Goal: Check status

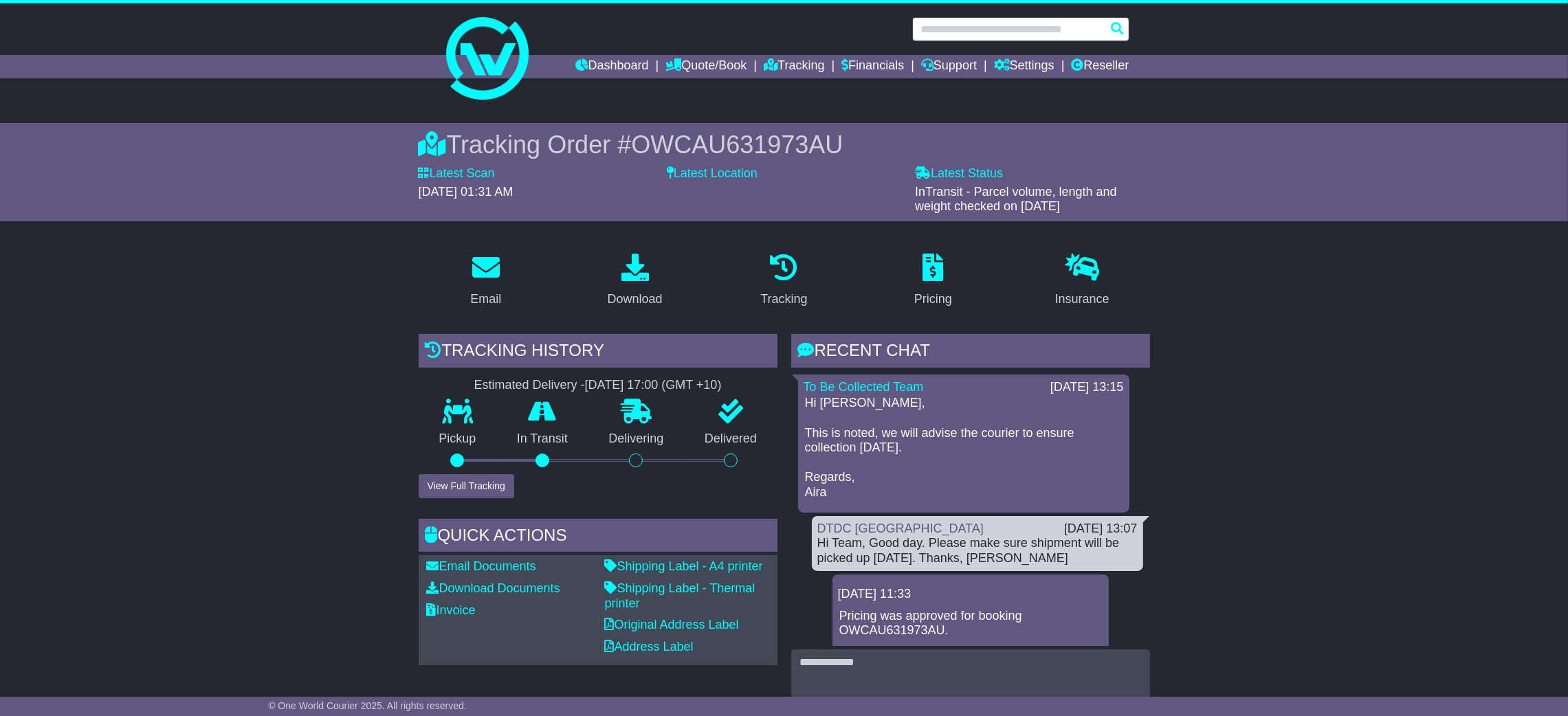
click at [993, 35] on input "text" at bounding box center [1020, 30] width 217 height 24
paste input "**********"
type input "**********"
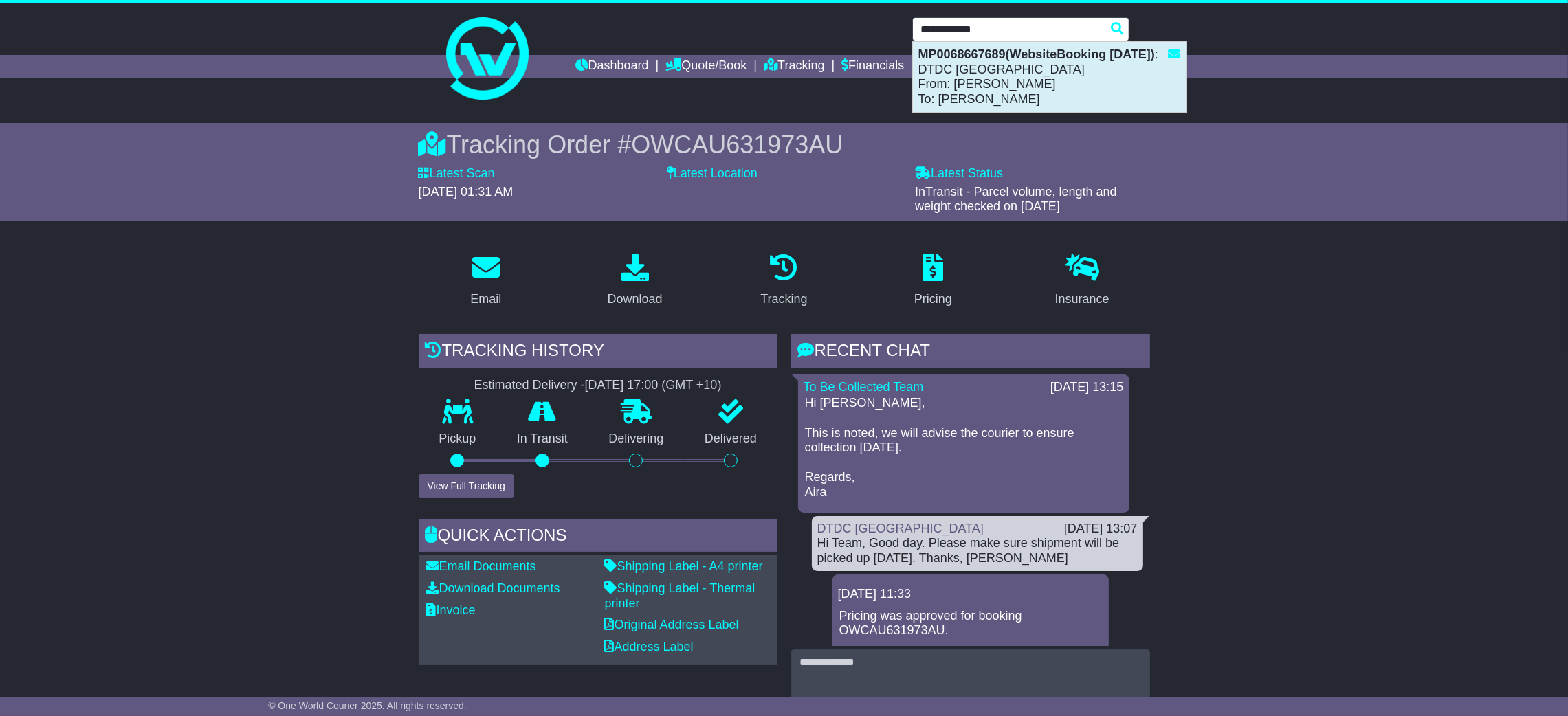
click at [1023, 79] on div "MP0068667689(WebsiteBooking 15-8-2025) : DTDC Australia From: Chris Rowell To: …" at bounding box center [1049, 77] width 274 height 70
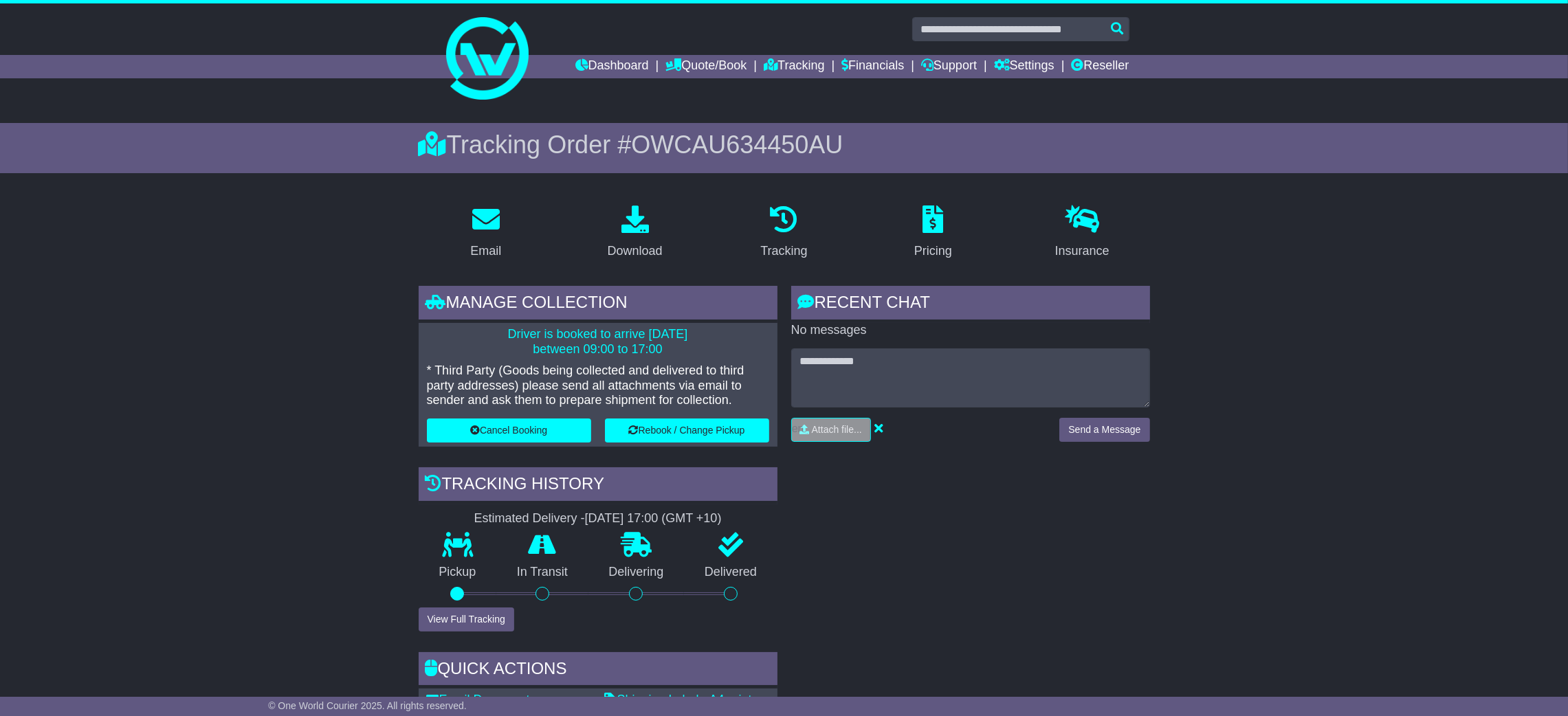
click at [745, 142] on span "OWCAU634450AU" at bounding box center [736, 144] width 211 height 28
copy span "OWCAU634450AU"
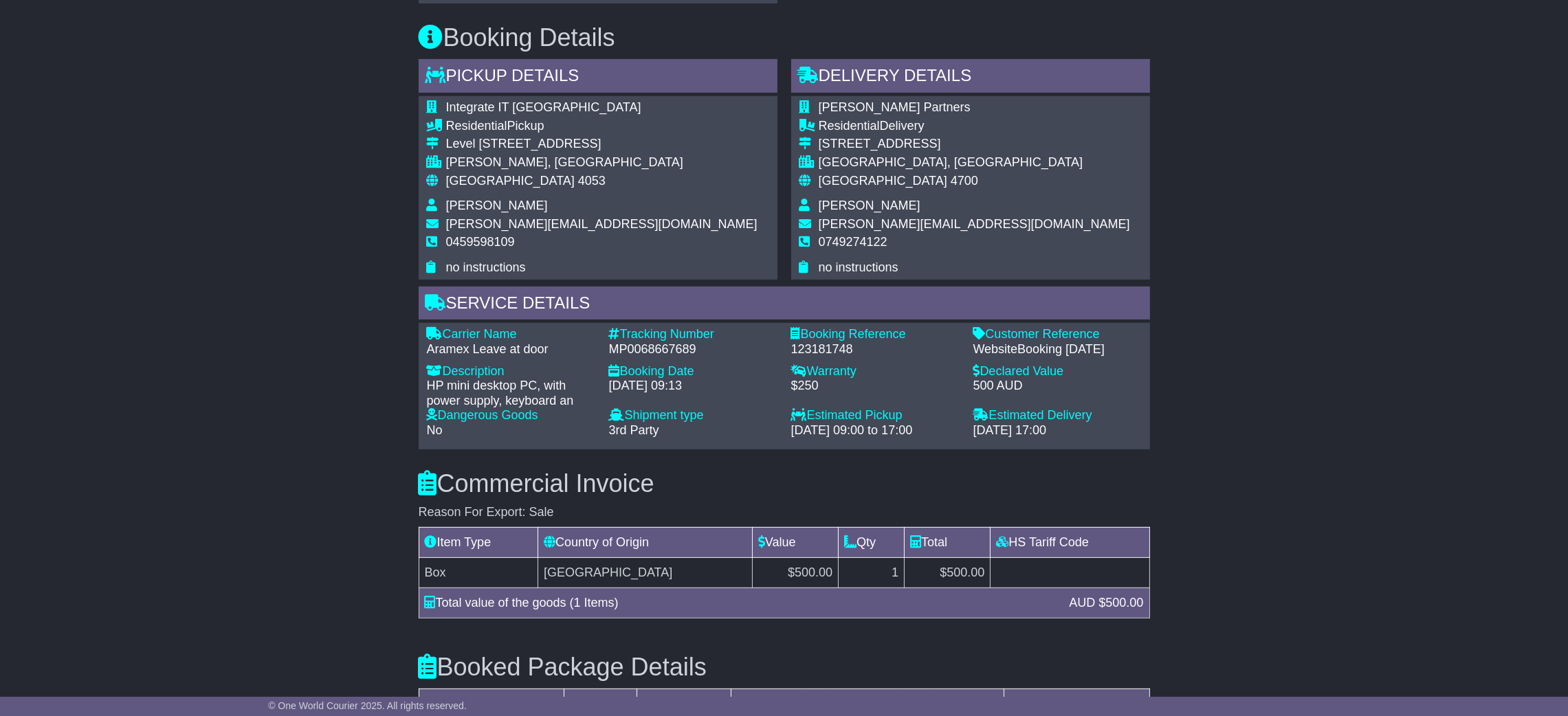
scroll to position [690, 0]
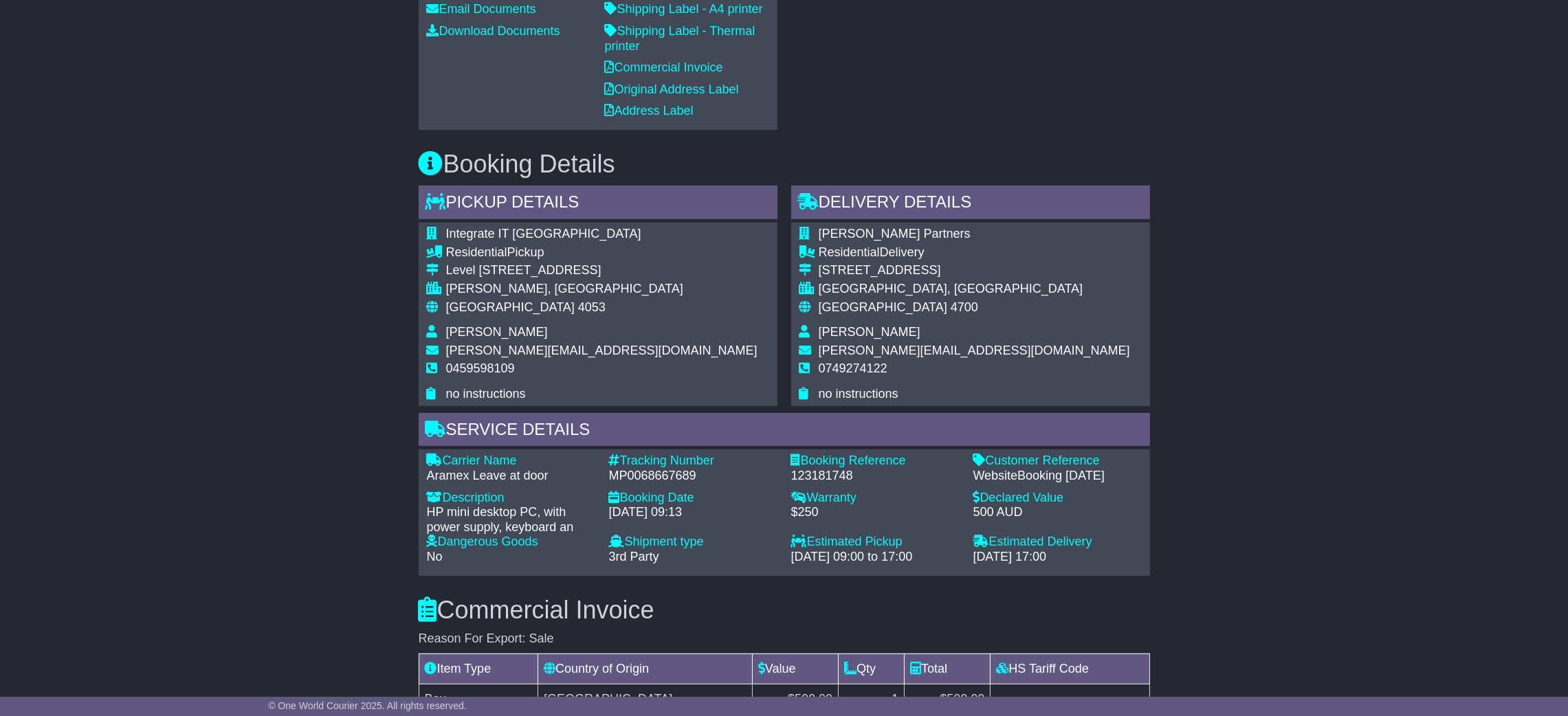
click at [807, 468] on div "123181748" at bounding box center [875, 476] width 169 height 15
copy div "123181748"
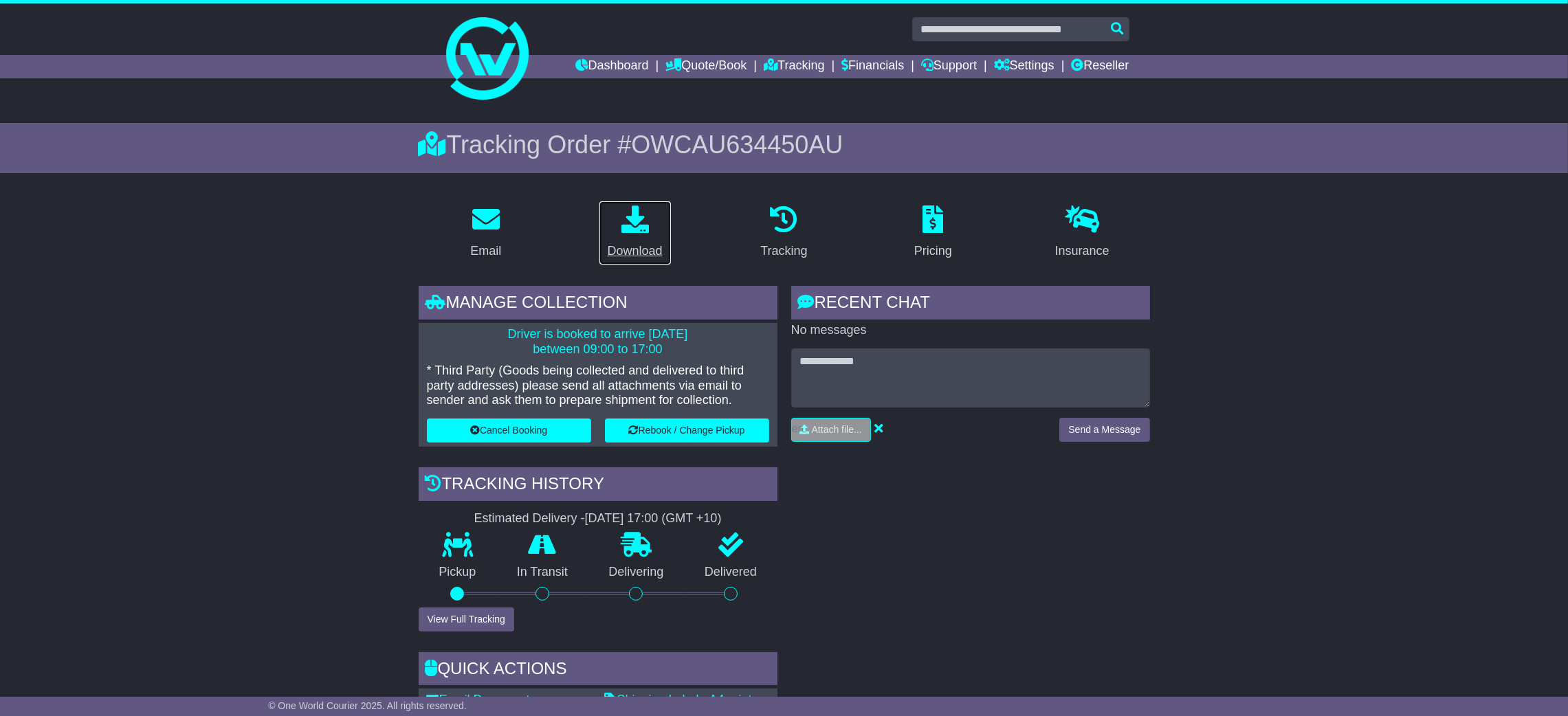
click at [649, 233] on p at bounding box center [635, 220] width 55 height 30
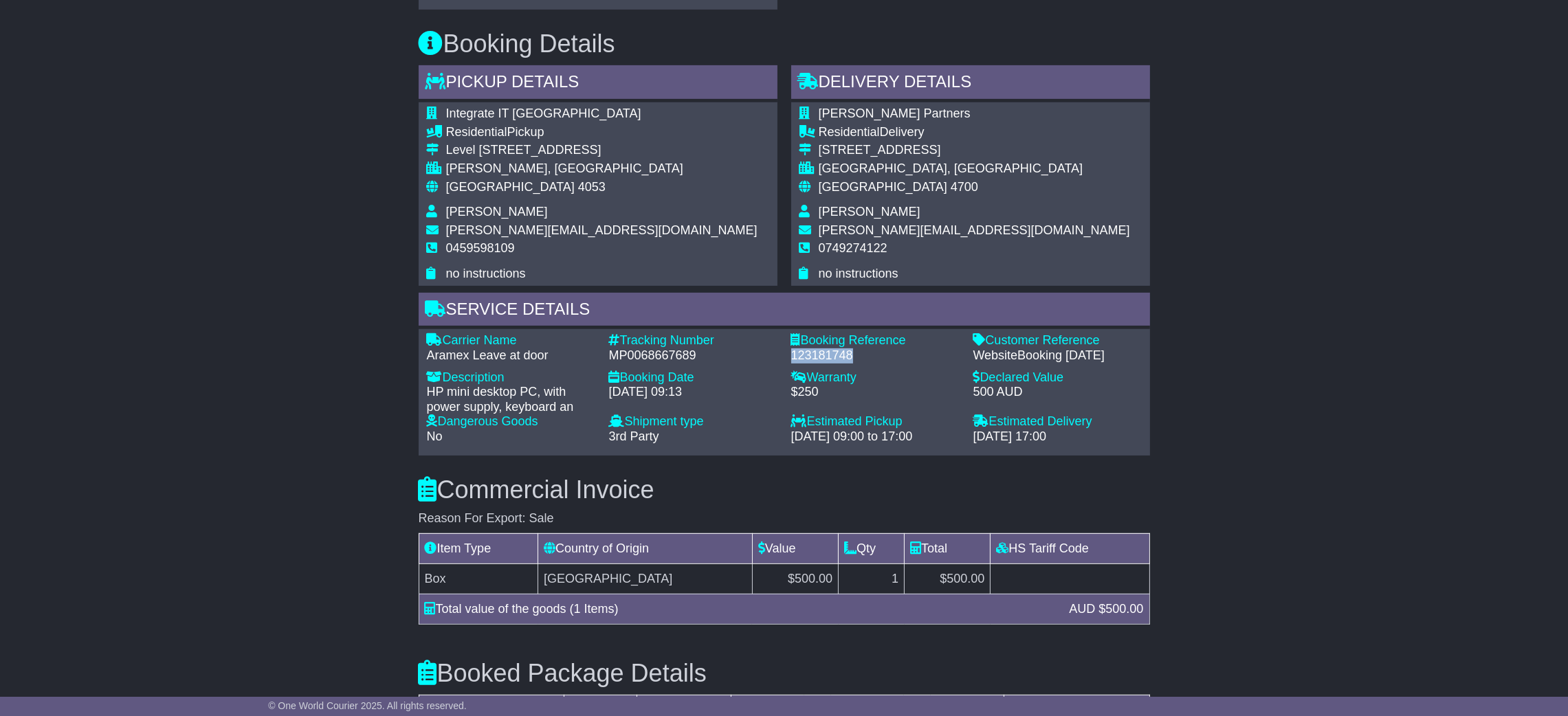
scroll to position [812, 0]
